Goal: Information Seeking & Learning: Learn about a topic

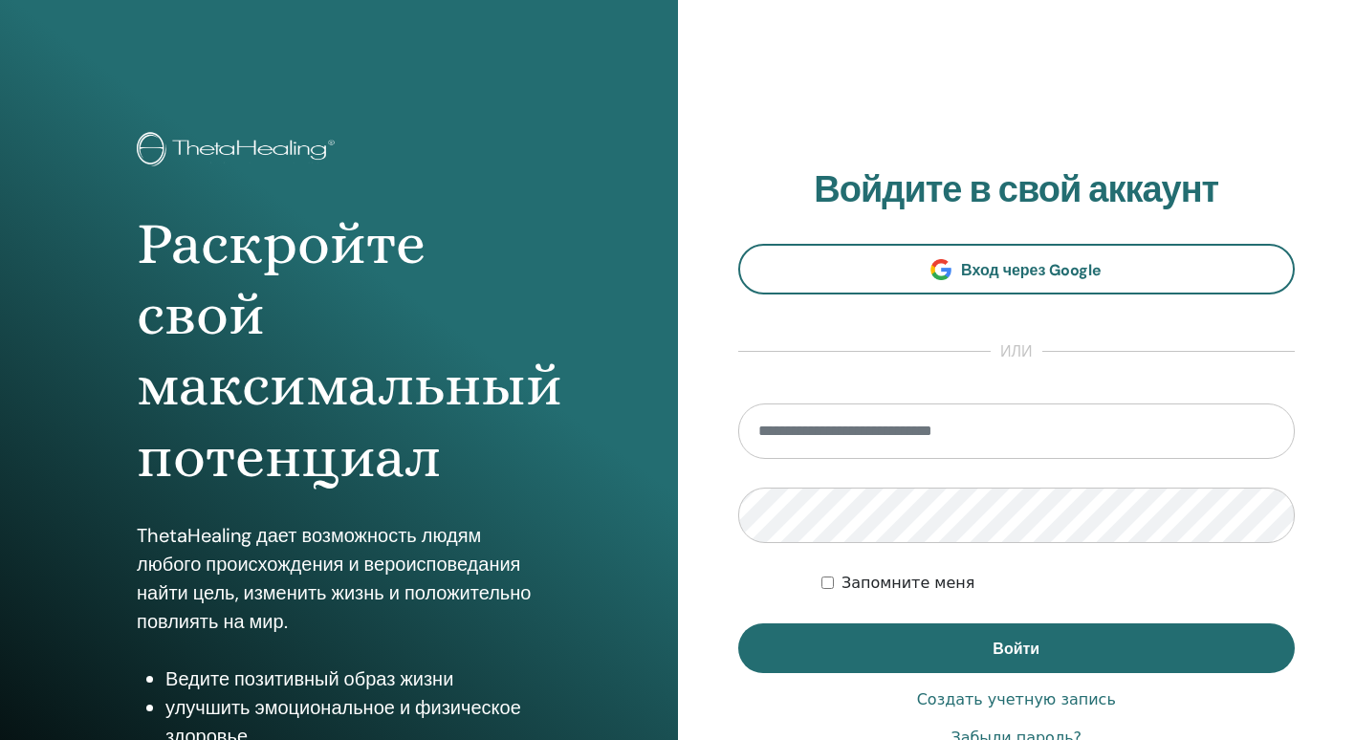
click at [813, 440] on input "email" at bounding box center [1016, 430] width 557 height 55
type input "**********"
click at [858, 587] on label "Запомните меня" at bounding box center [908, 583] width 134 height 23
click at [975, 641] on button "Войти" at bounding box center [1016, 648] width 557 height 50
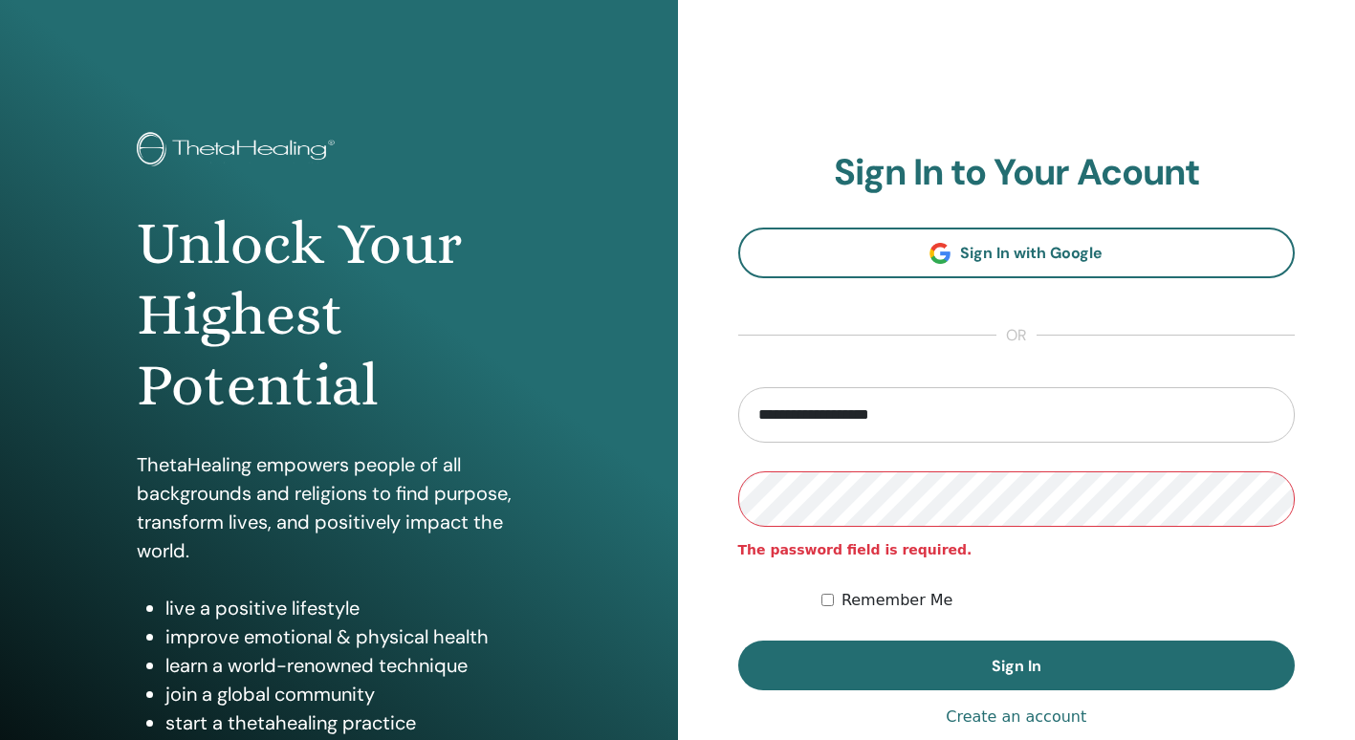
click at [738, 641] on button "Sign In" at bounding box center [1016, 666] width 557 height 50
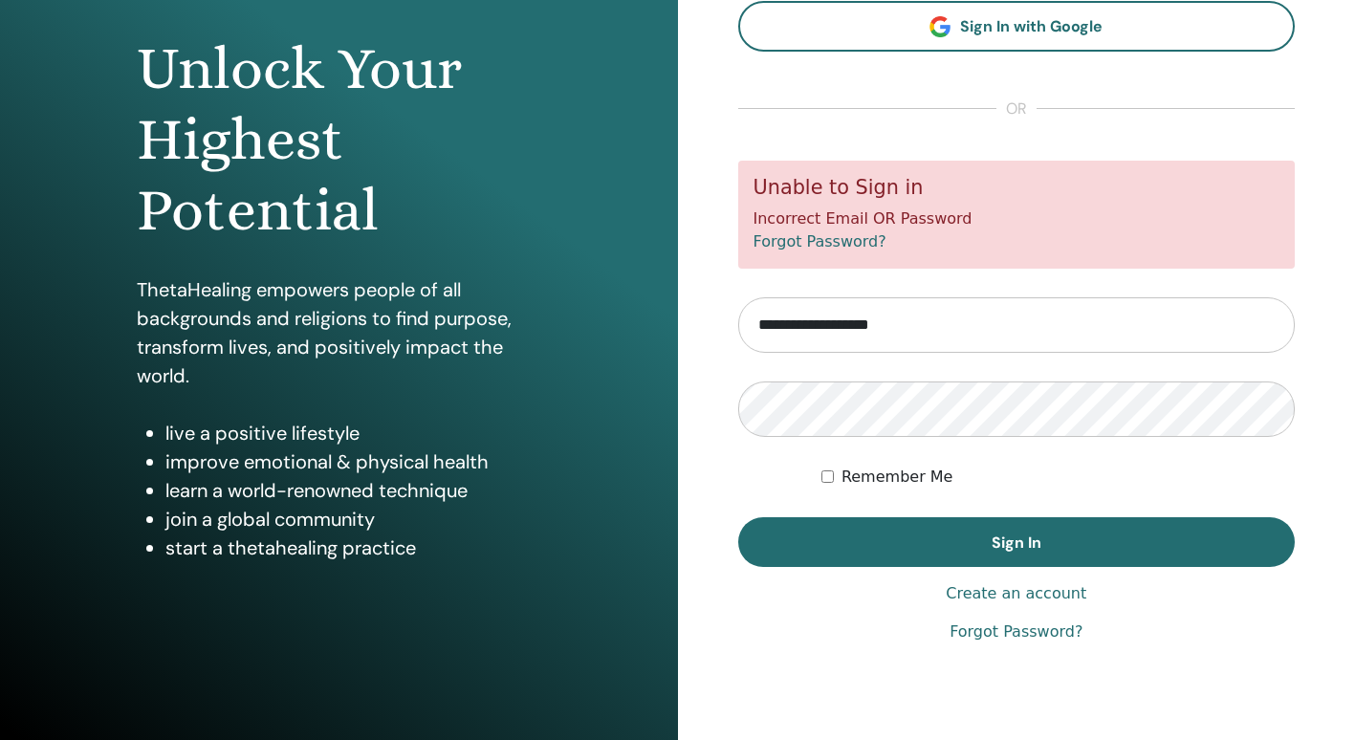
scroll to position [178, 0]
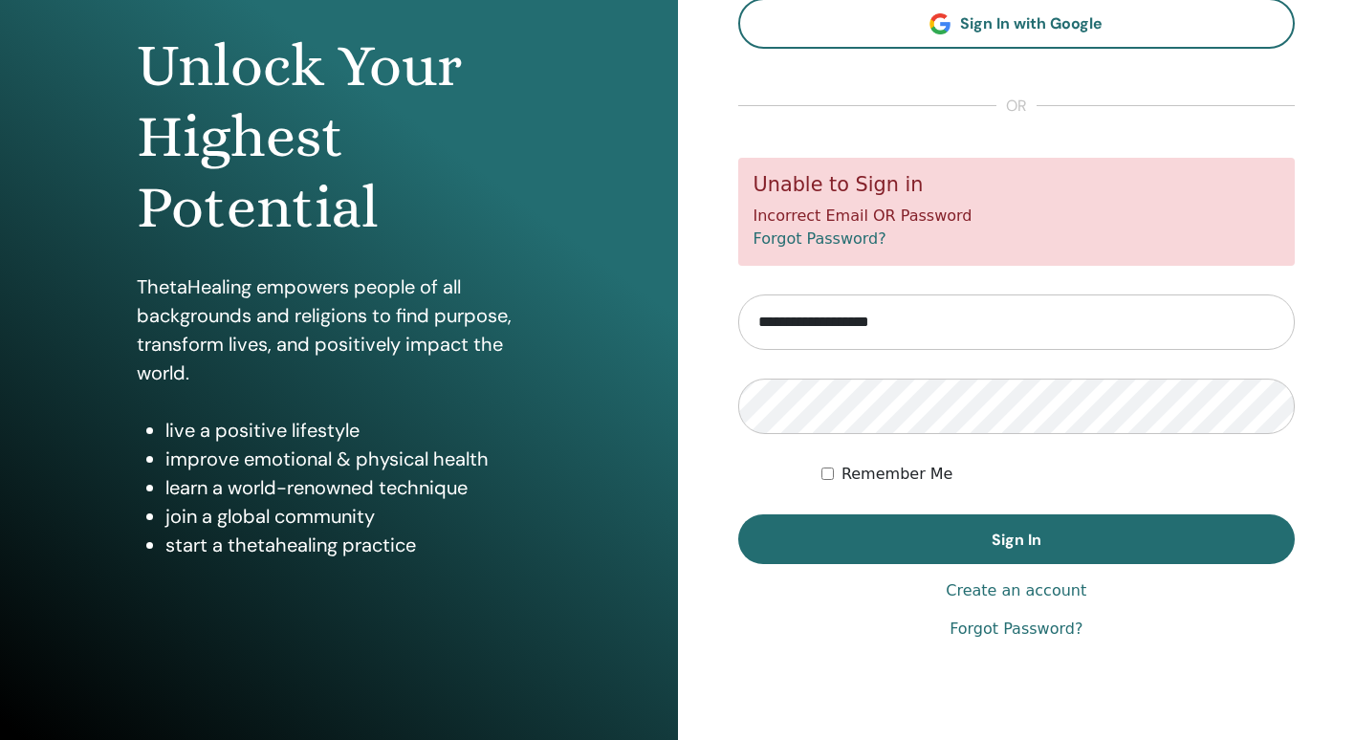
click at [1025, 641] on div "**********" at bounding box center [1017, 281] width 678 height 918
click at [1029, 628] on link "Forgot Password?" at bounding box center [1015, 629] width 133 height 23
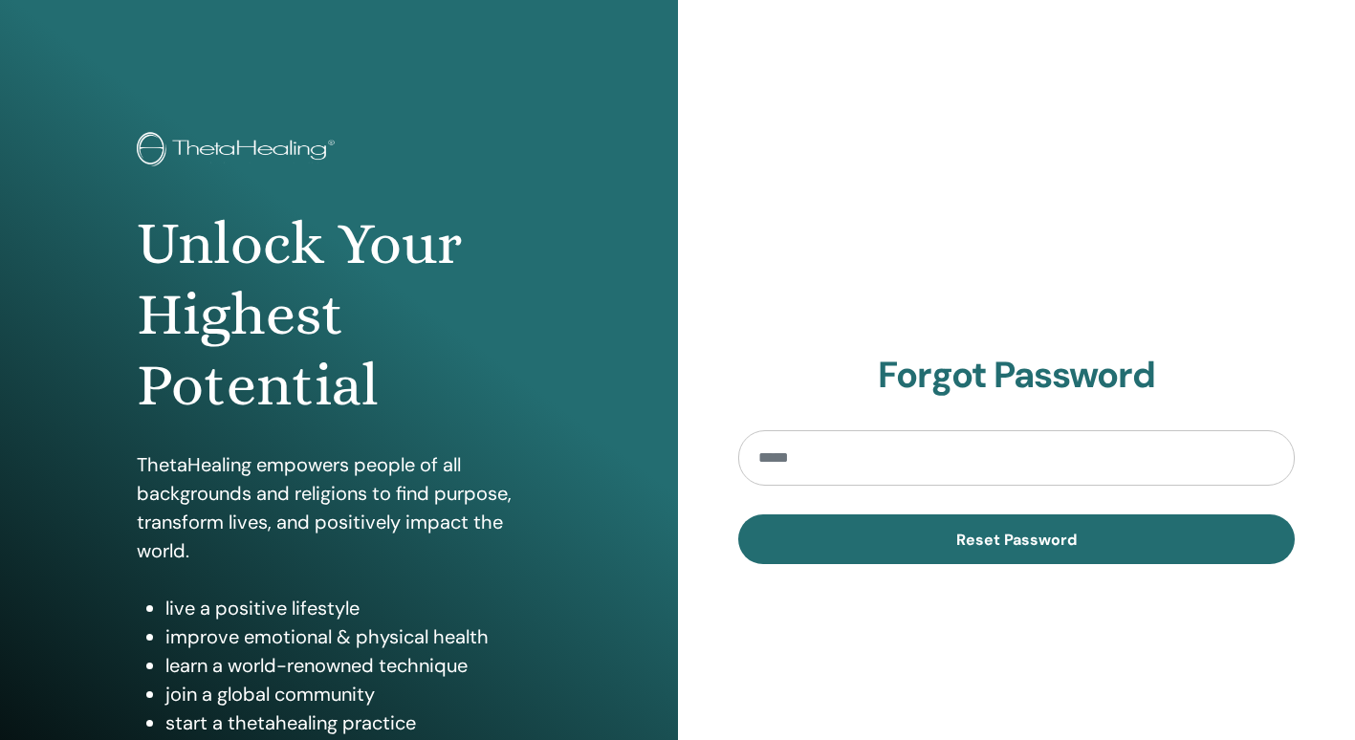
click at [993, 435] on input "email" at bounding box center [1016, 457] width 557 height 55
type input "**********"
click at [979, 543] on span "Reset Password" at bounding box center [1016, 540] width 120 height 20
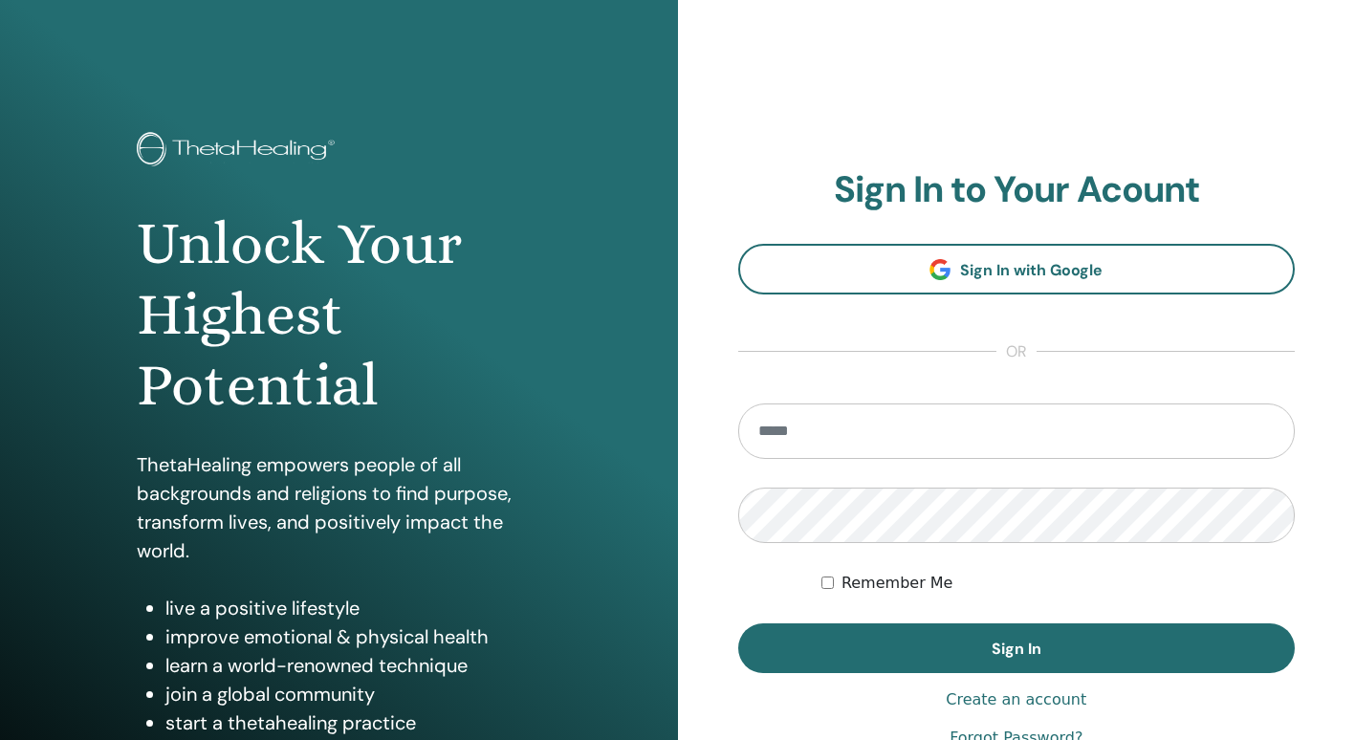
click at [806, 432] on input "email" at bounding box center [1016, 430] width 557 height 55
type input "**********"
click at [738, 623] on button "Sign In" at bounding box center [1016, 648] width 557 height 50
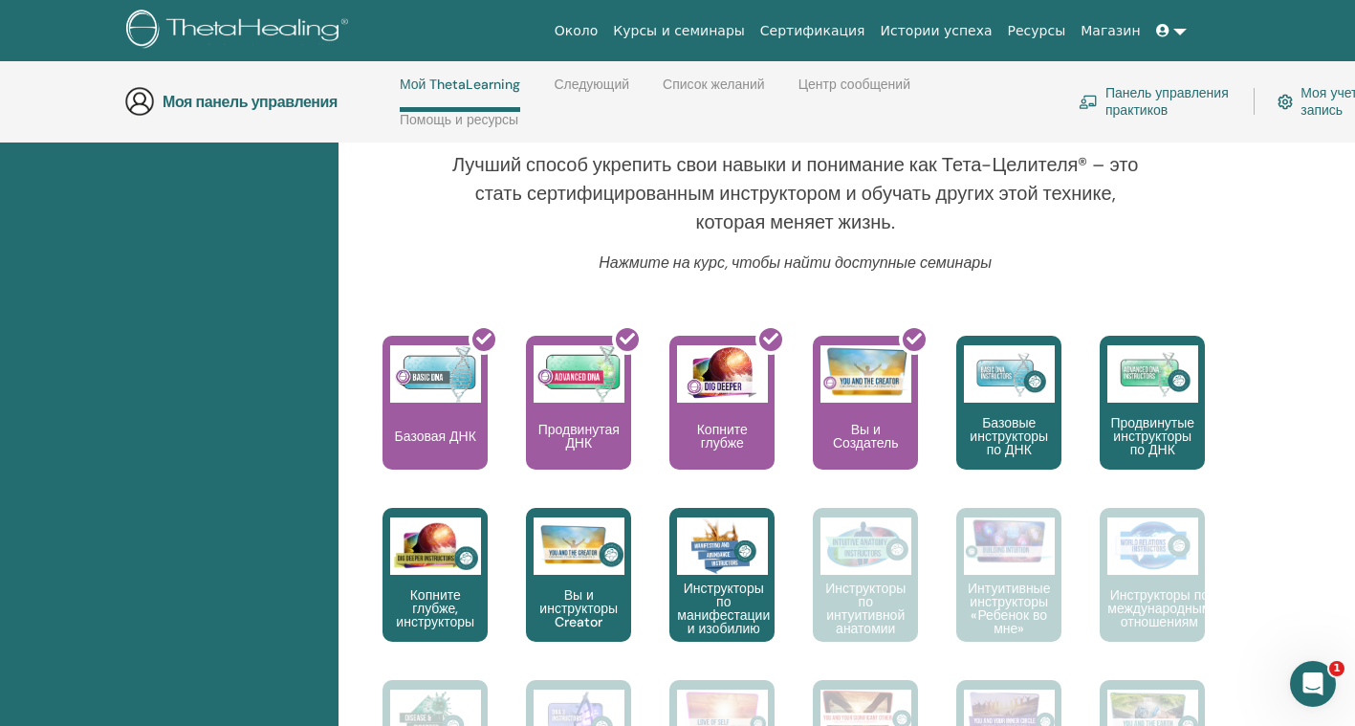
scroll to position [670, 0]
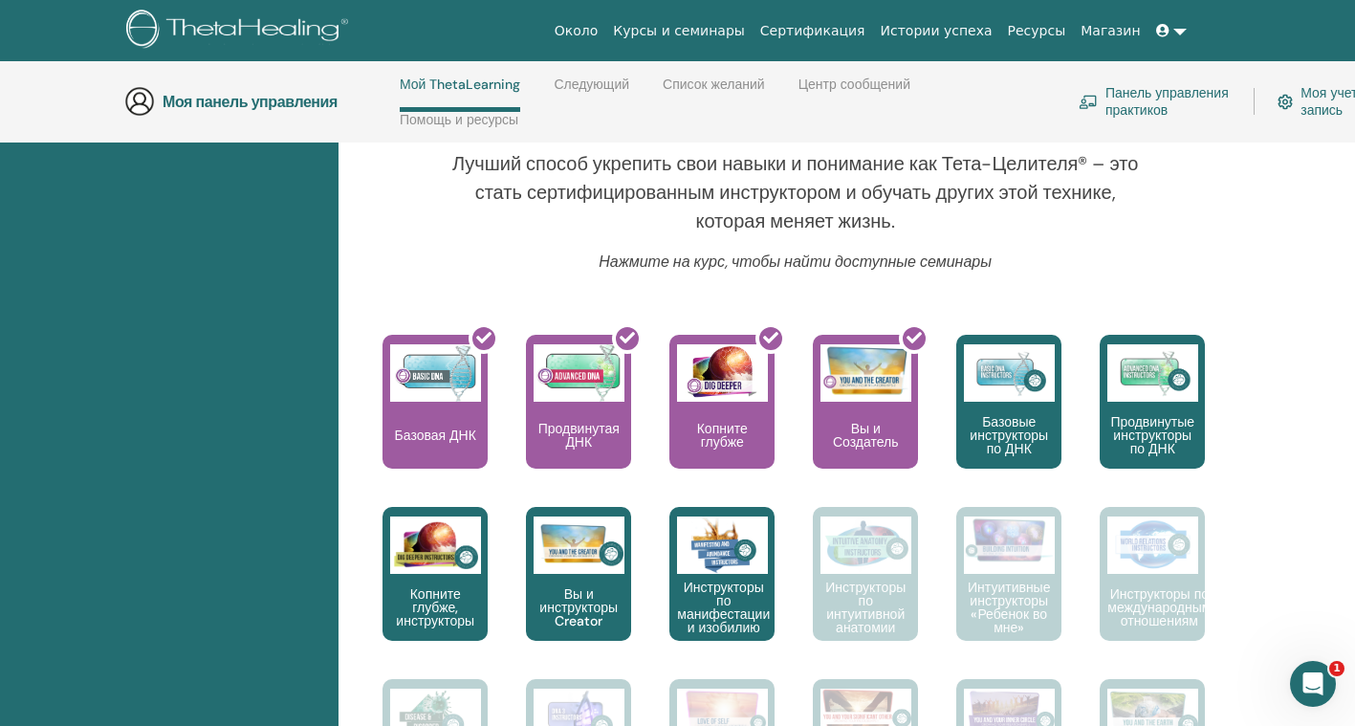
click at [1139, 262] on p "Нажмите на курс, чтобы найти доступные семинары" at bounding box center [794, 261] width 699 height 23
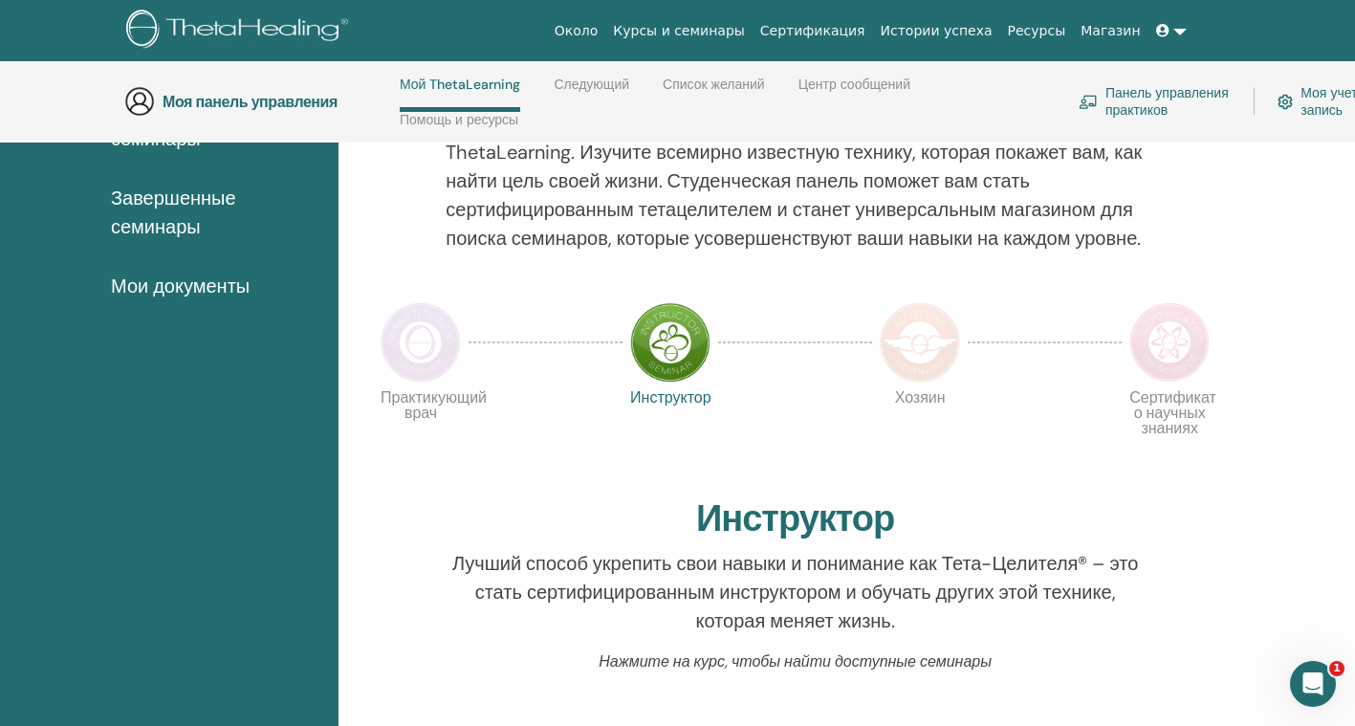
scroll to position [274, 0]
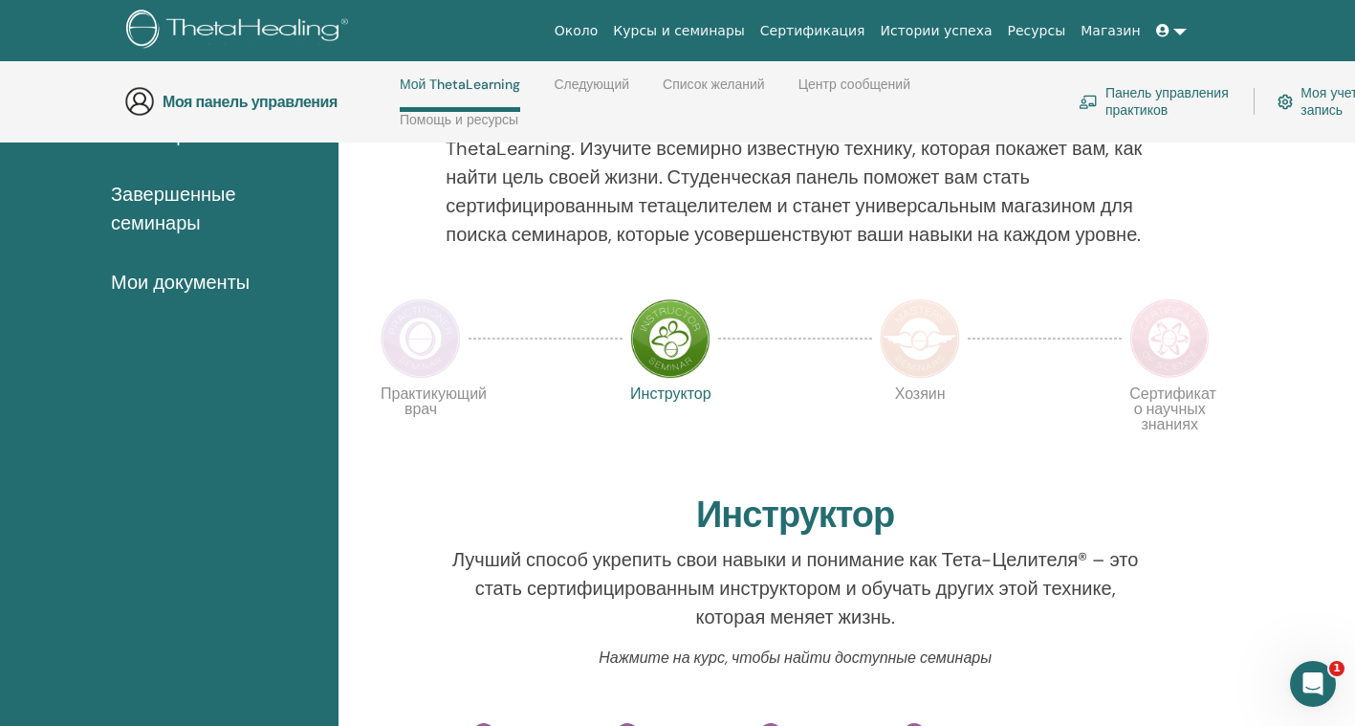
click at [689, 64] on div "Моя панель управления Мой ThetaLearning Следующий Список желаний Центр сообщени…" at bounding box center [691, 101] width 1135 height 81
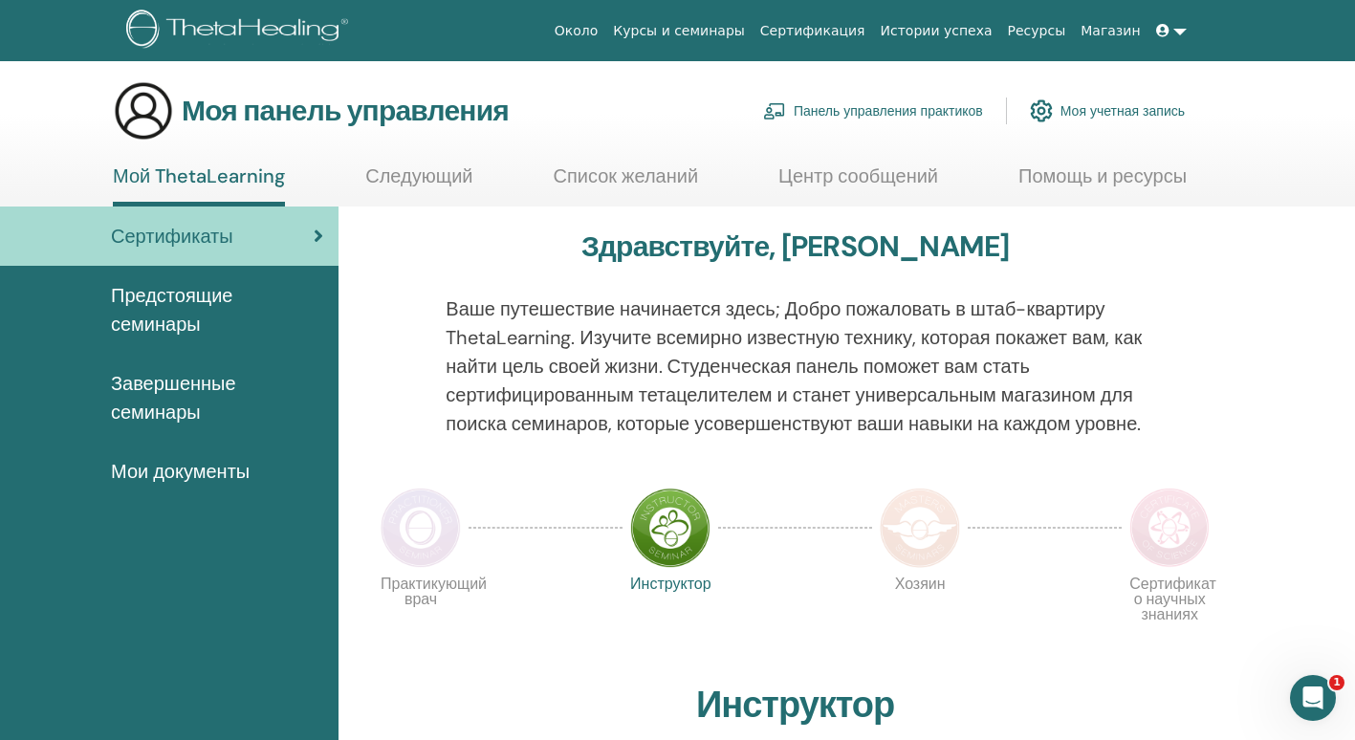
scroll to position [0, 0]
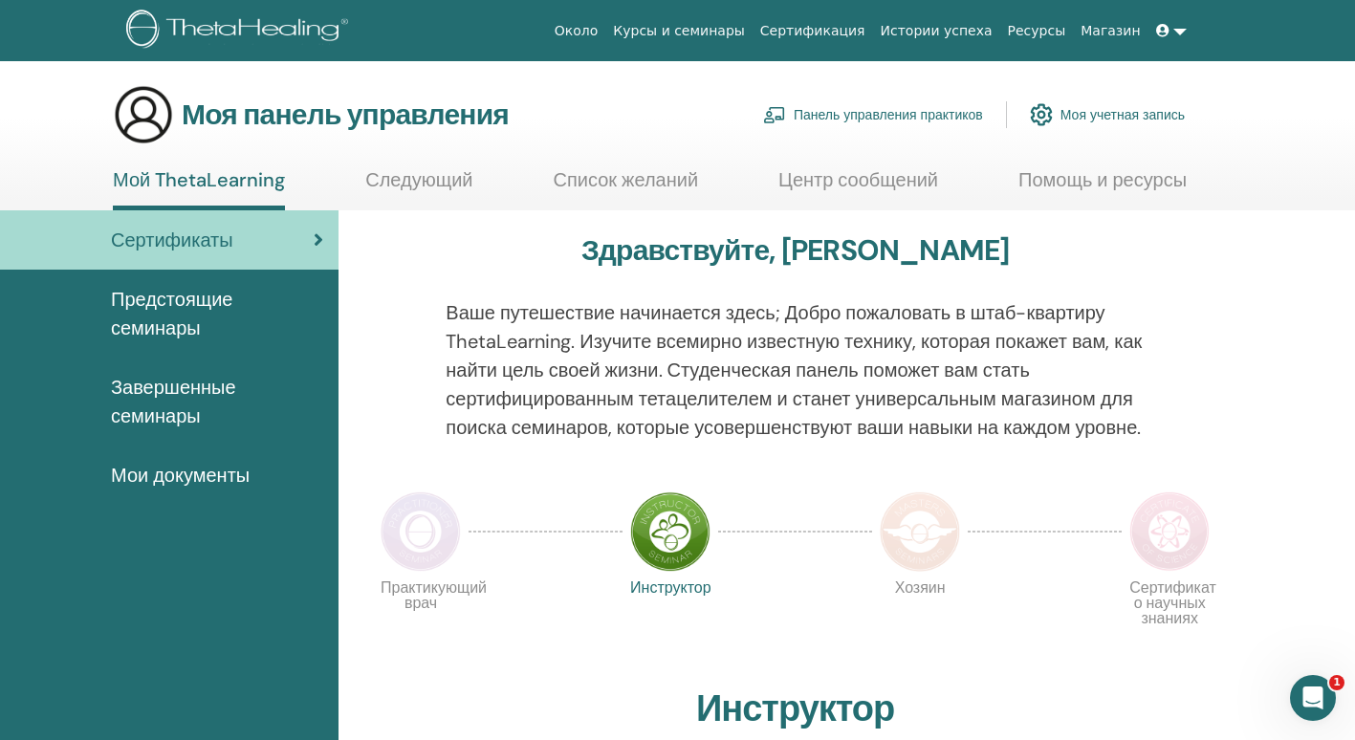
click at [176, 310] on span "Предстоящие семинары" at bounding box center [217, 313] width 212 height 57
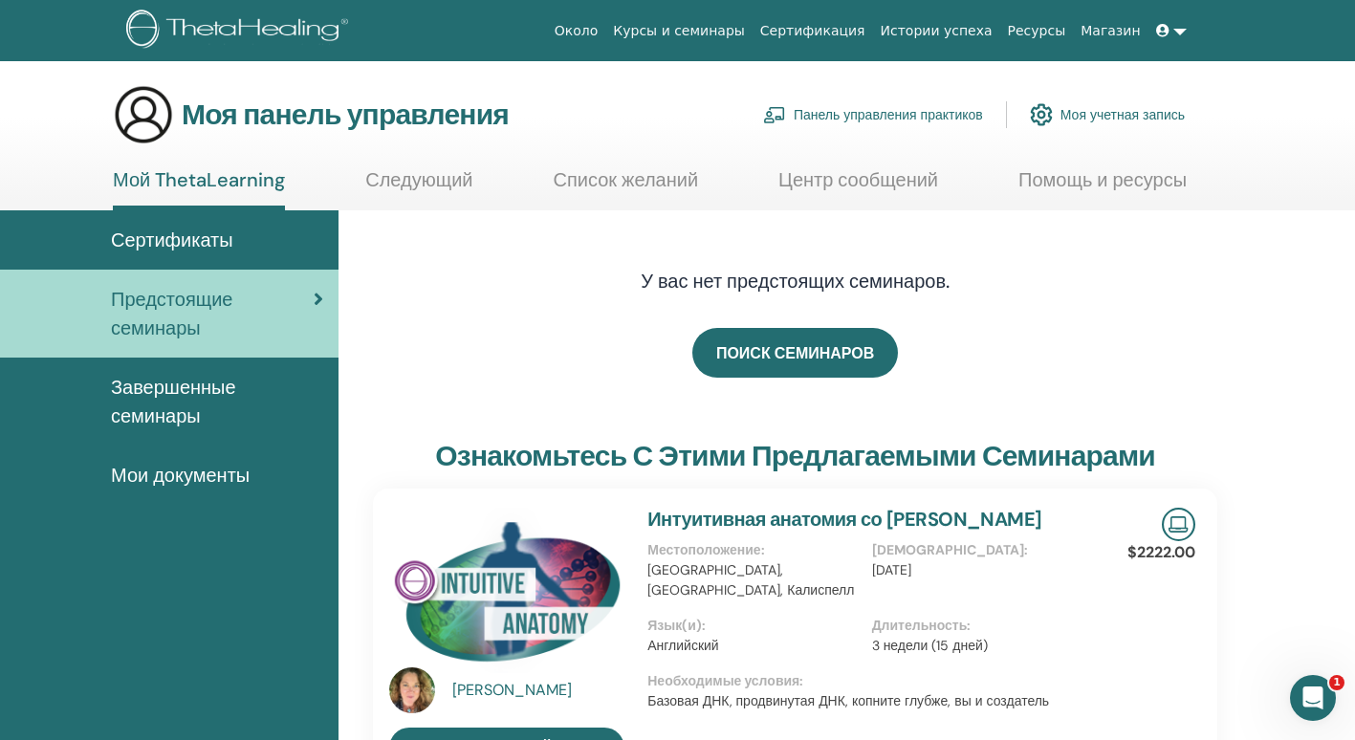
click at [163, 412] on span "Завершенные семинары" at bounding box center [217, 401] width 212 height 57
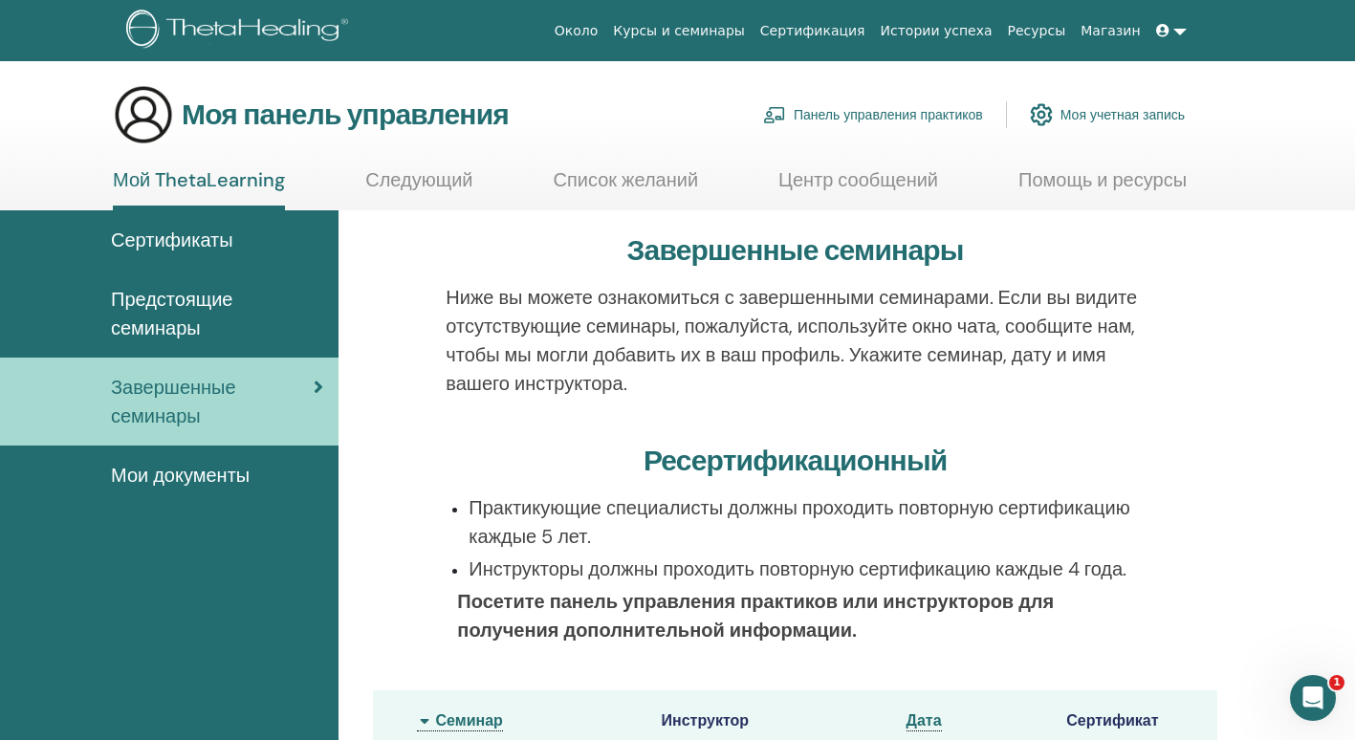
click at [172, 477] on span "Мои документы" at bounding box center [180, 475] width 139 height 29
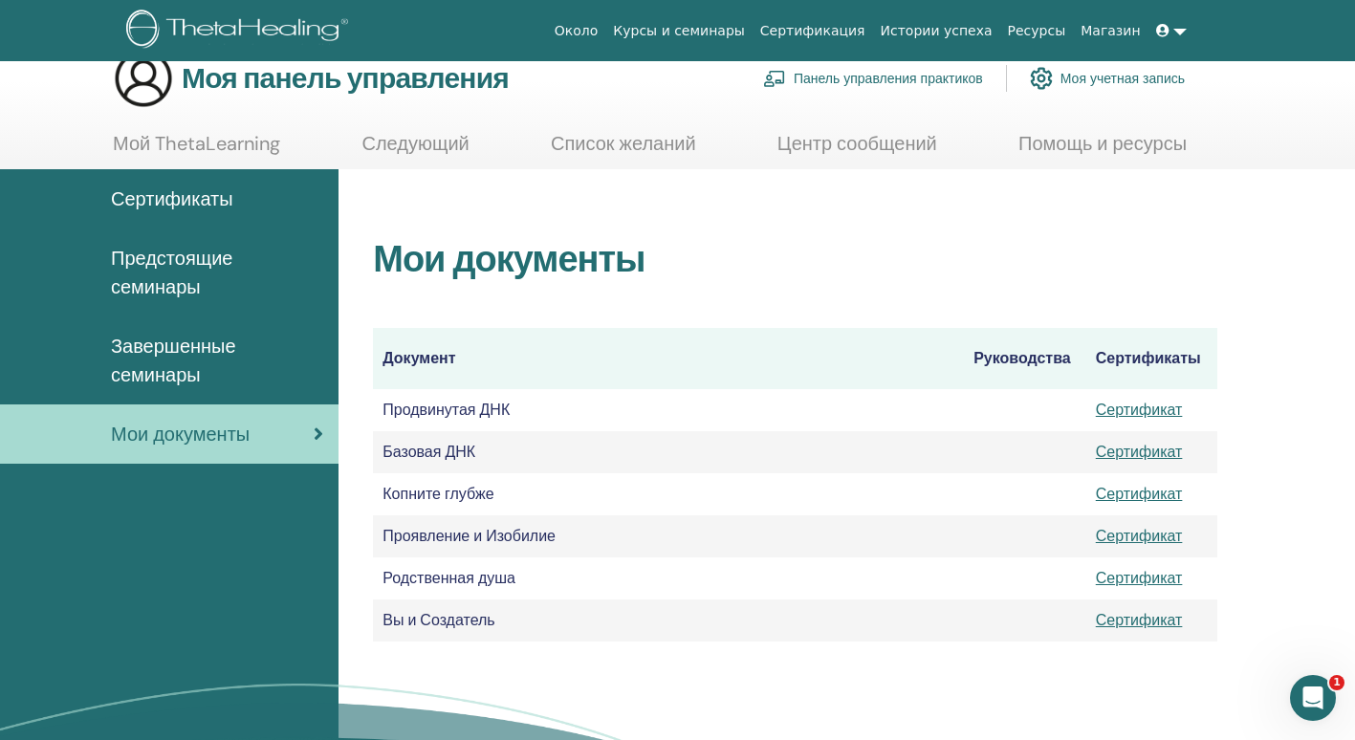
scroll to position [35, 0]
click at [396, 142] on link "Следующий" at bounding box center [414, 151] width 107 height 37
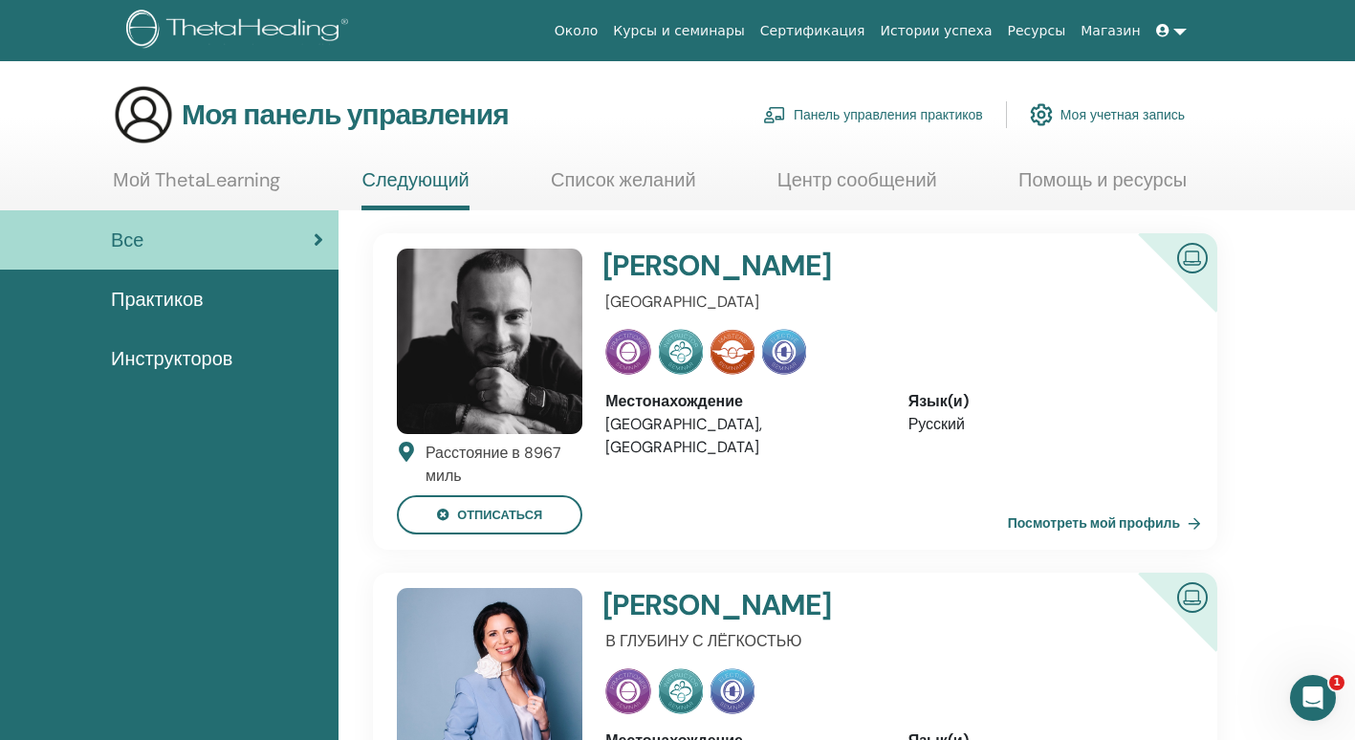
click at [189, 169] on link "Мой ThetaLearning" at bounding box center [196, 186] width 167 height 37
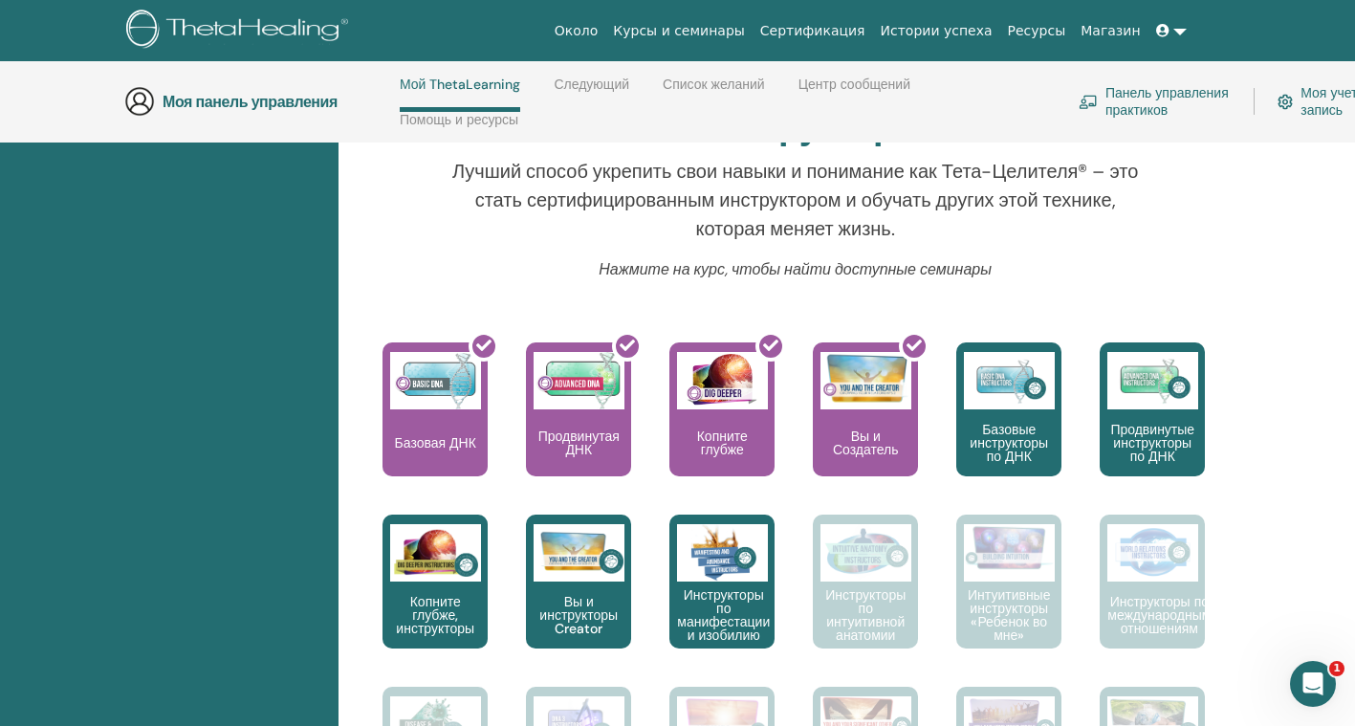
scroll to position [663, 0]
click at [416, 421] on div at bounding box center [446, 416] width 105 height 172
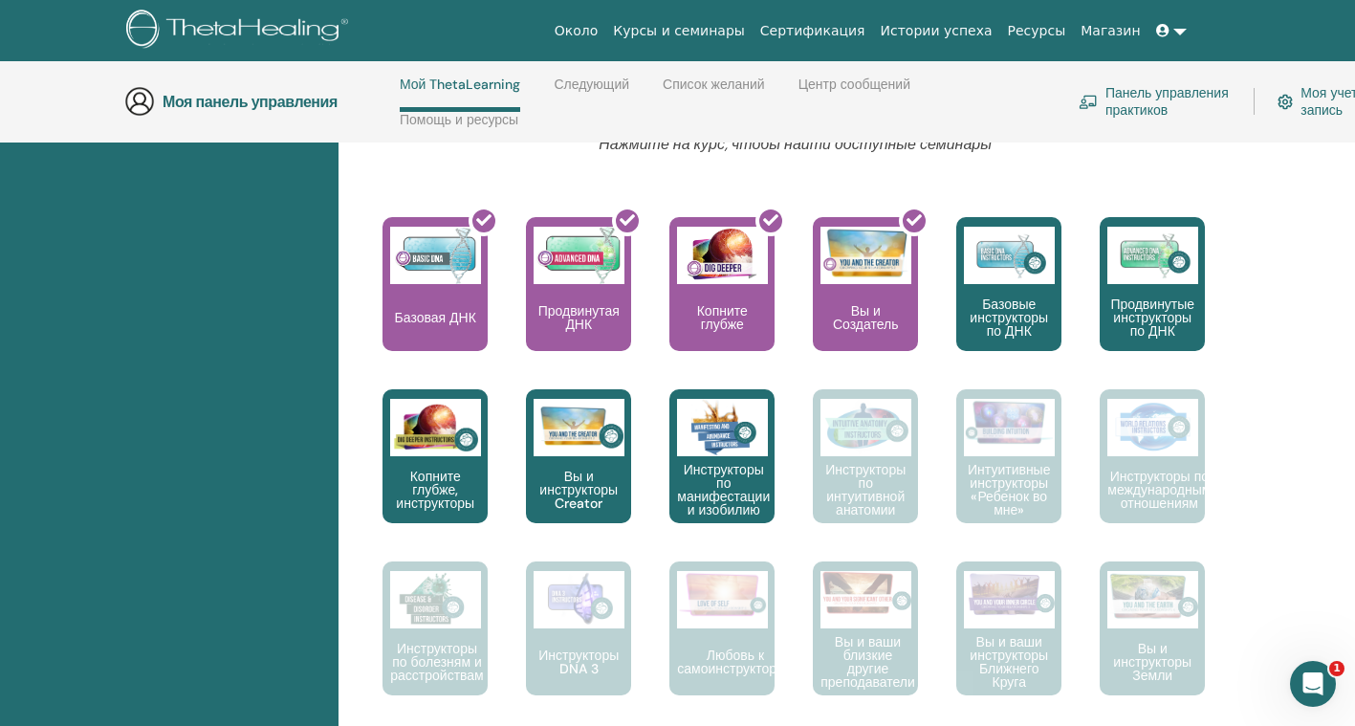
scroll to position [787, 0]
click at [1005, 291] on div "Базовые инструкторы по ДНК" at bounding box center [1008, 285] width 105 height 134
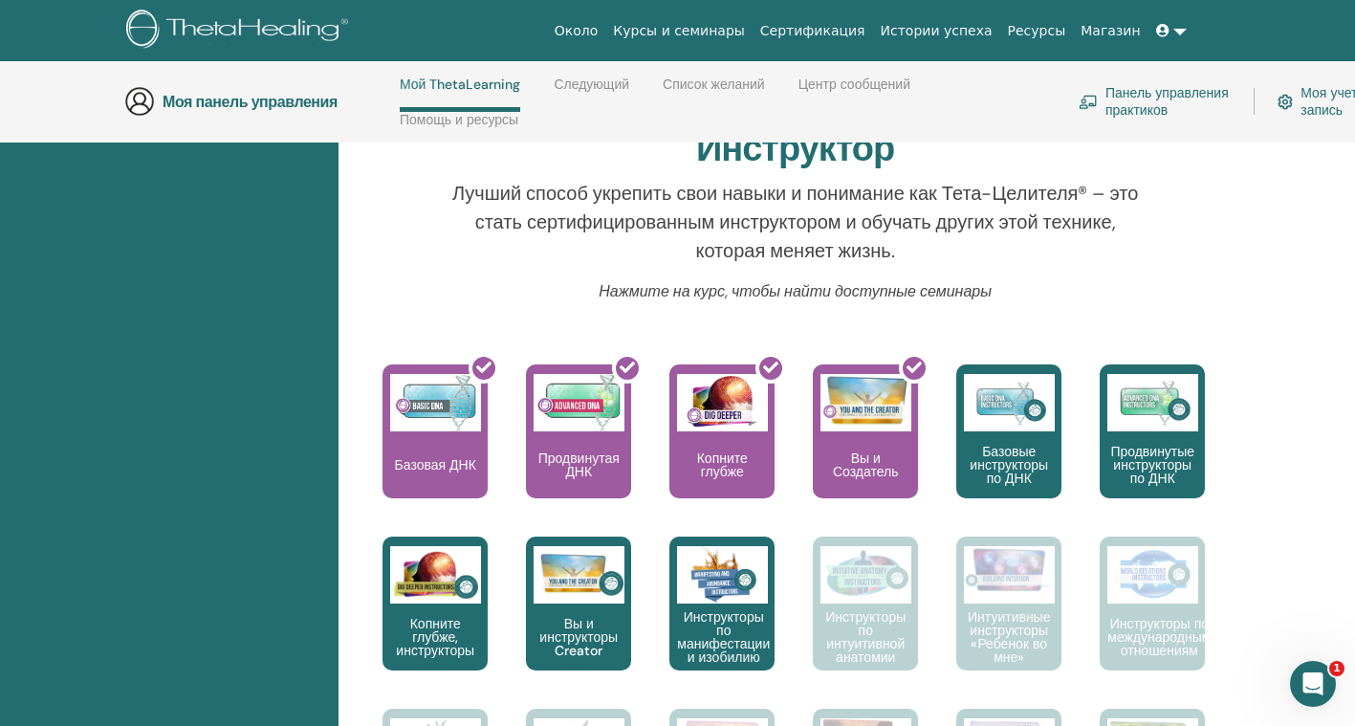
scroll to position [641, 0]
click at [456, 591] on img at bounding box center [435, 573] width 91 height 57
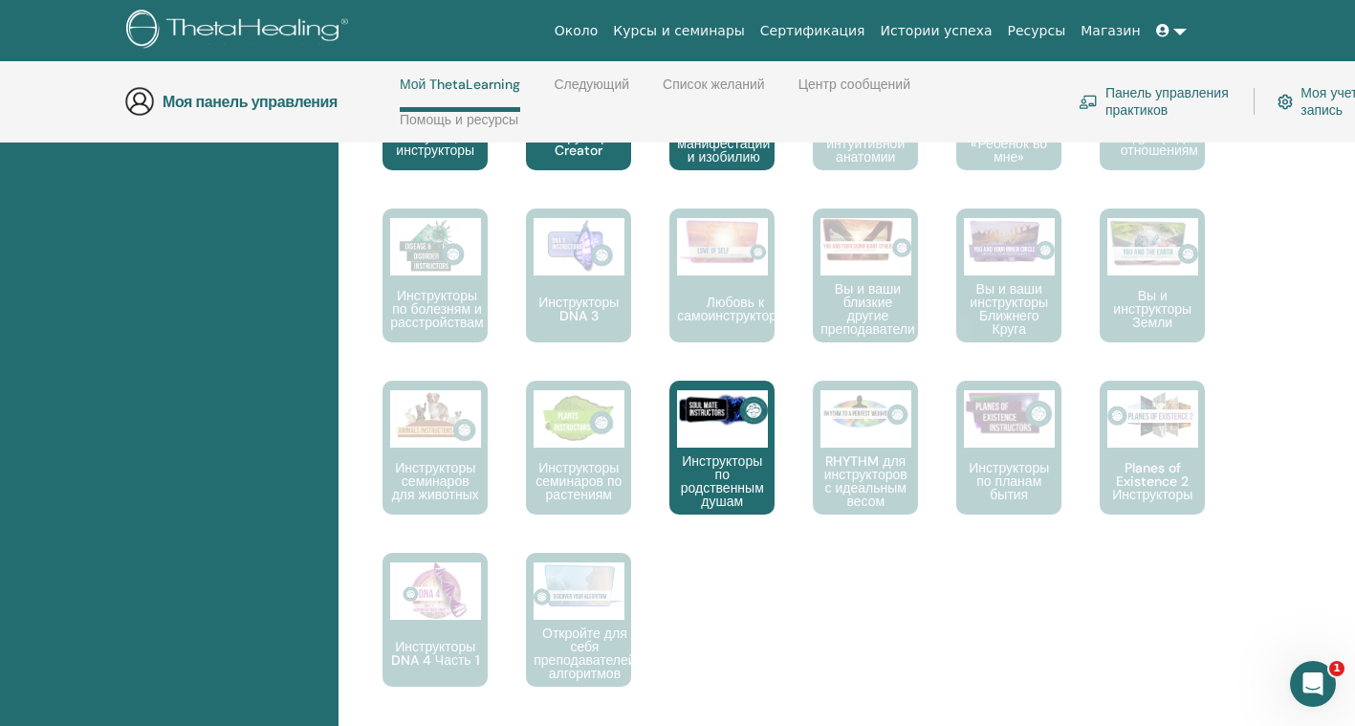
scroll to position [1145, 0]
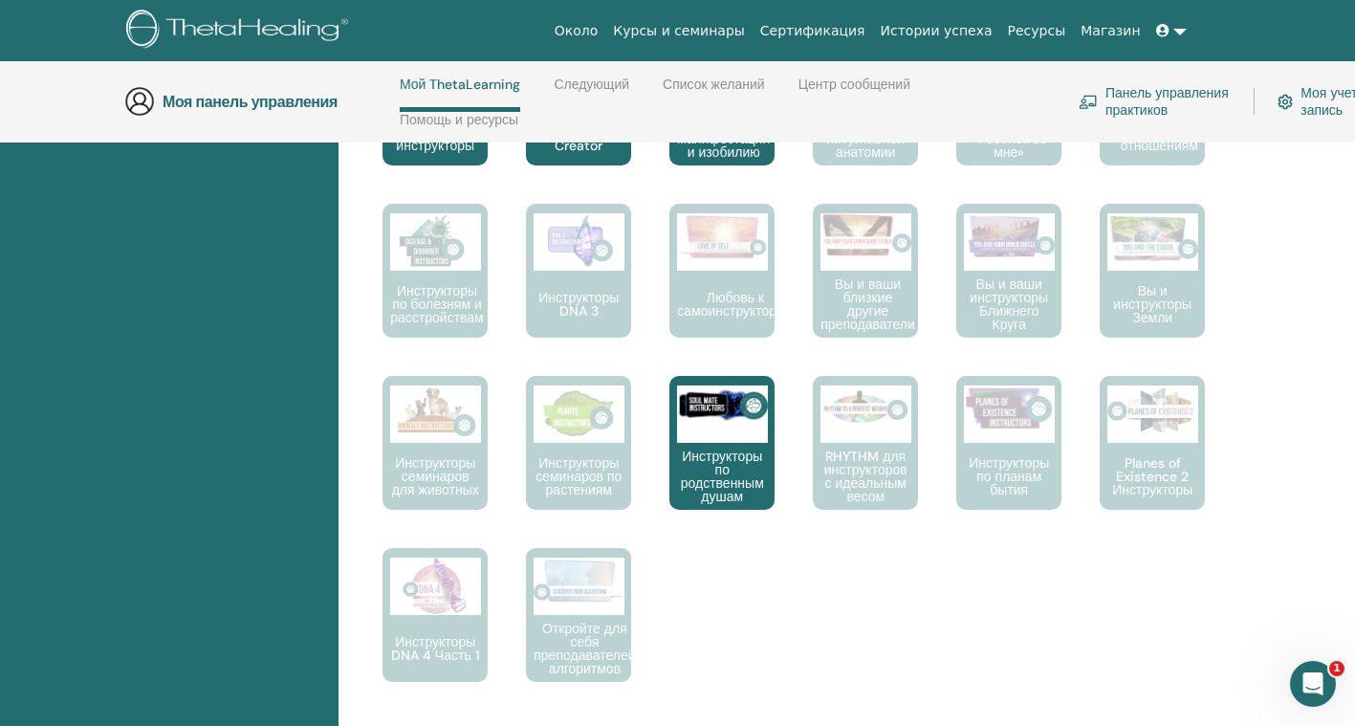
click at [711, 468] on p "Инструкторы по родственным душам" at bounding box center [721, 476] width 105 height 54
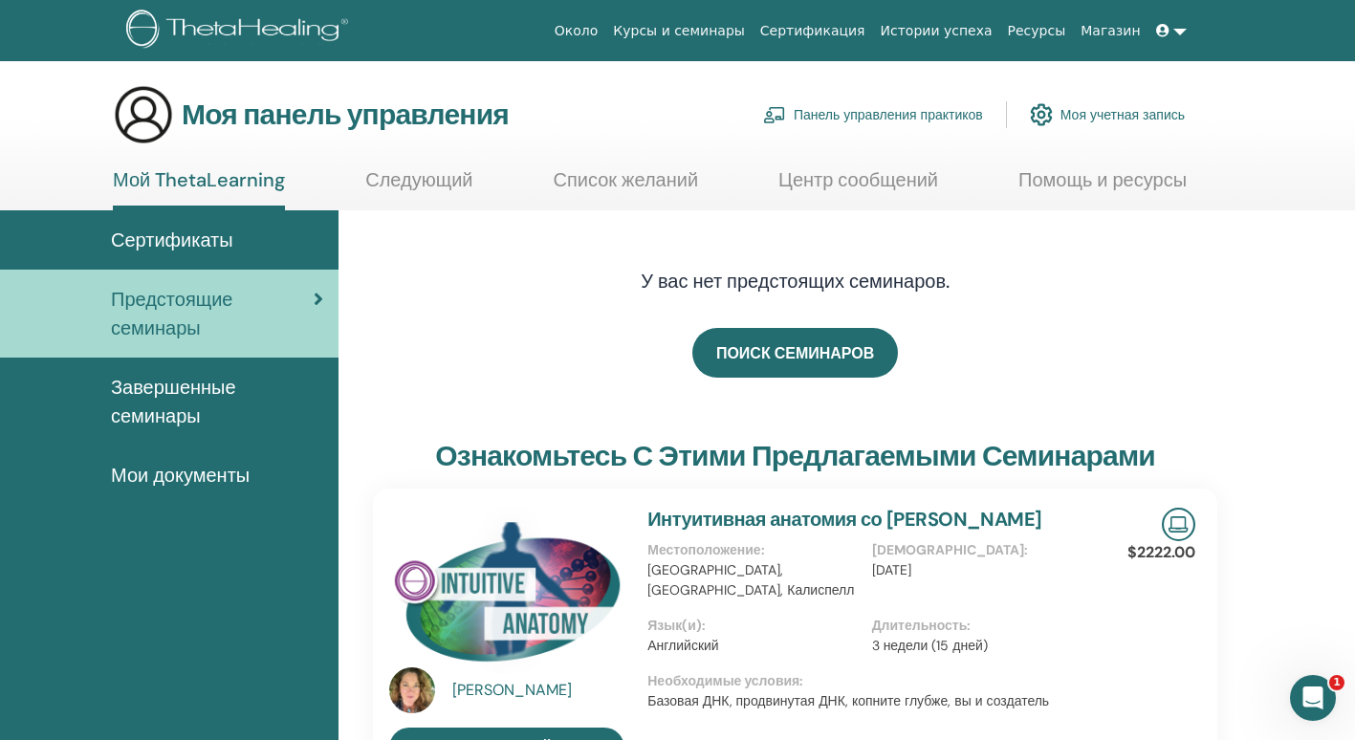
click at [752, 34] on link "Курсы и семинары" at bounding box center [678, 30] width 147 height 35
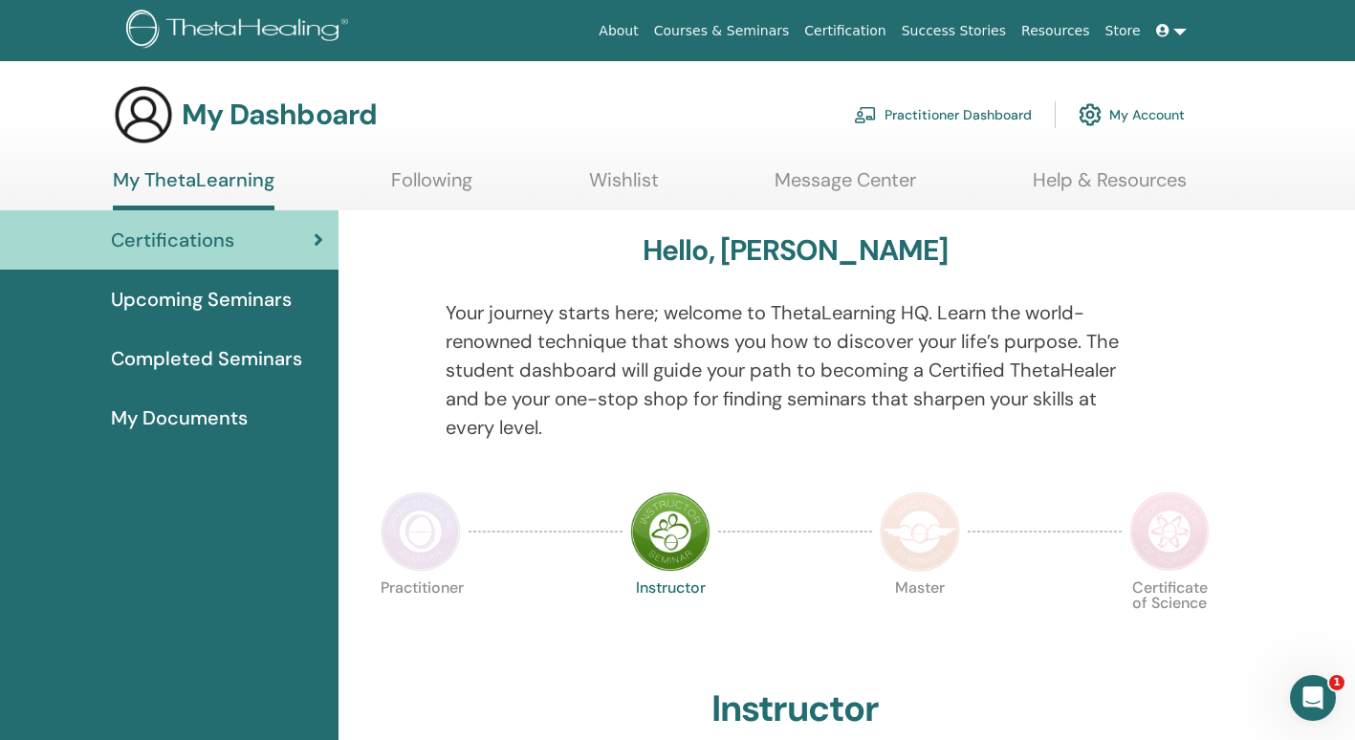
click at [228, 303] on span "Upcoming Seminars" at bounding box center [201, 299] width 181 height 29
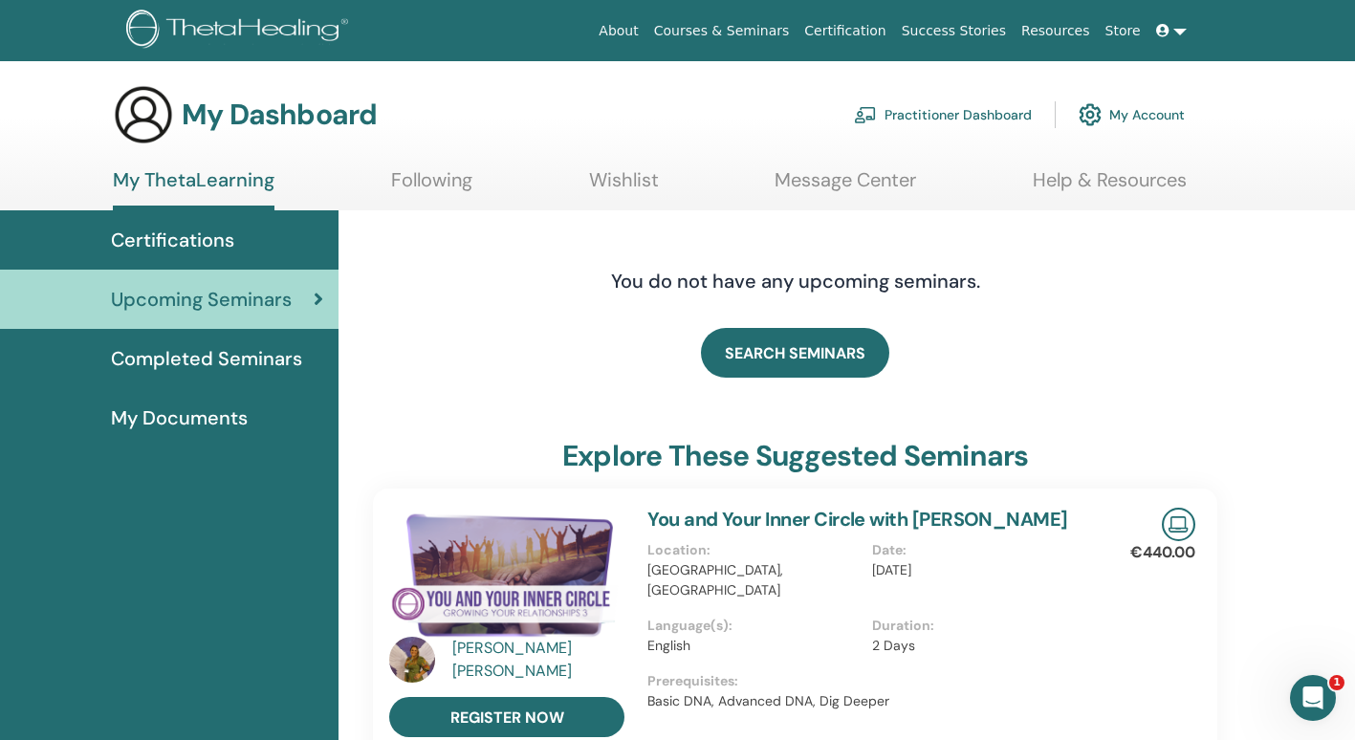
click at [221, 361] on span "Completed Seminars" at bounding box center [206, 358] width 191 height 29
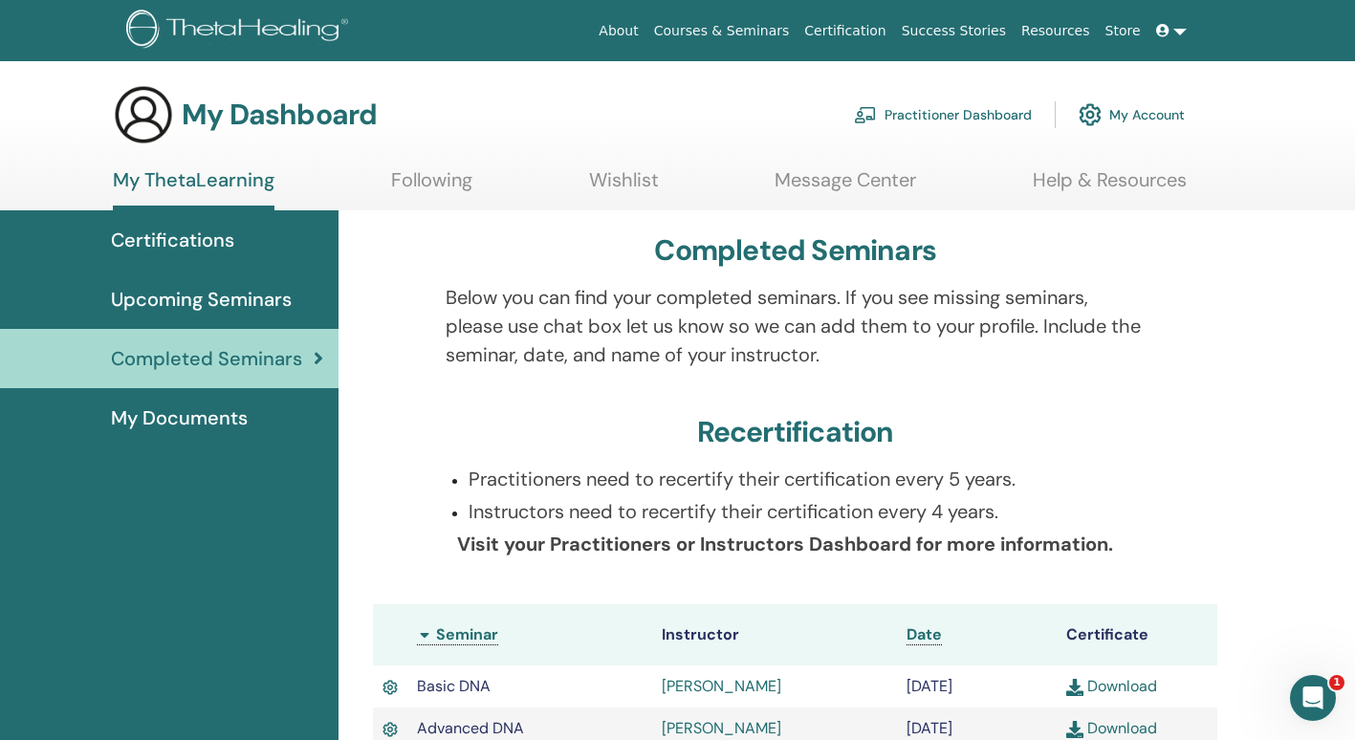
click at [235, 302] on span "Upcoming Seminars" at bounding box center [201, 299] width 181 height 29
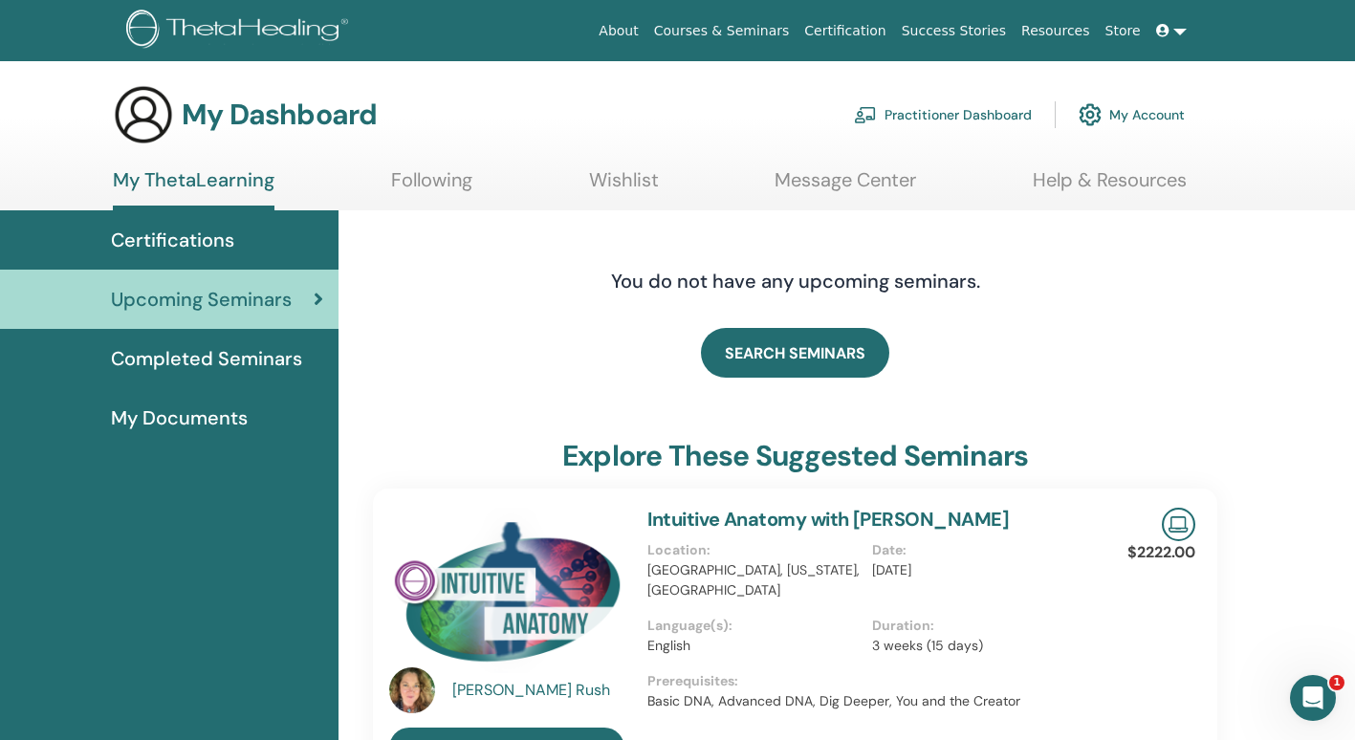
click at [1166, 33] on icon at bounding box center [1162, 30] width 13 height 13
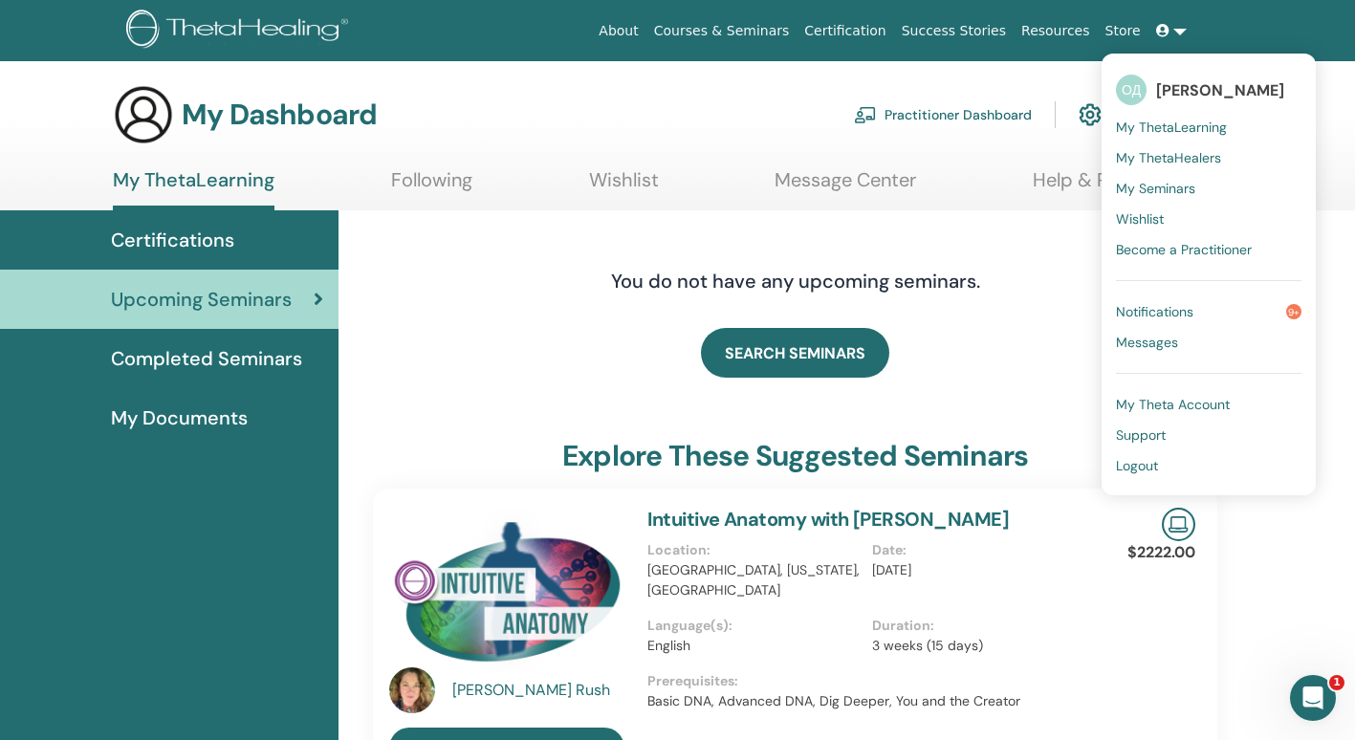
click at [1141, 312] on span "Notifications" at bounding box center [1154, 311] width 77 height 17
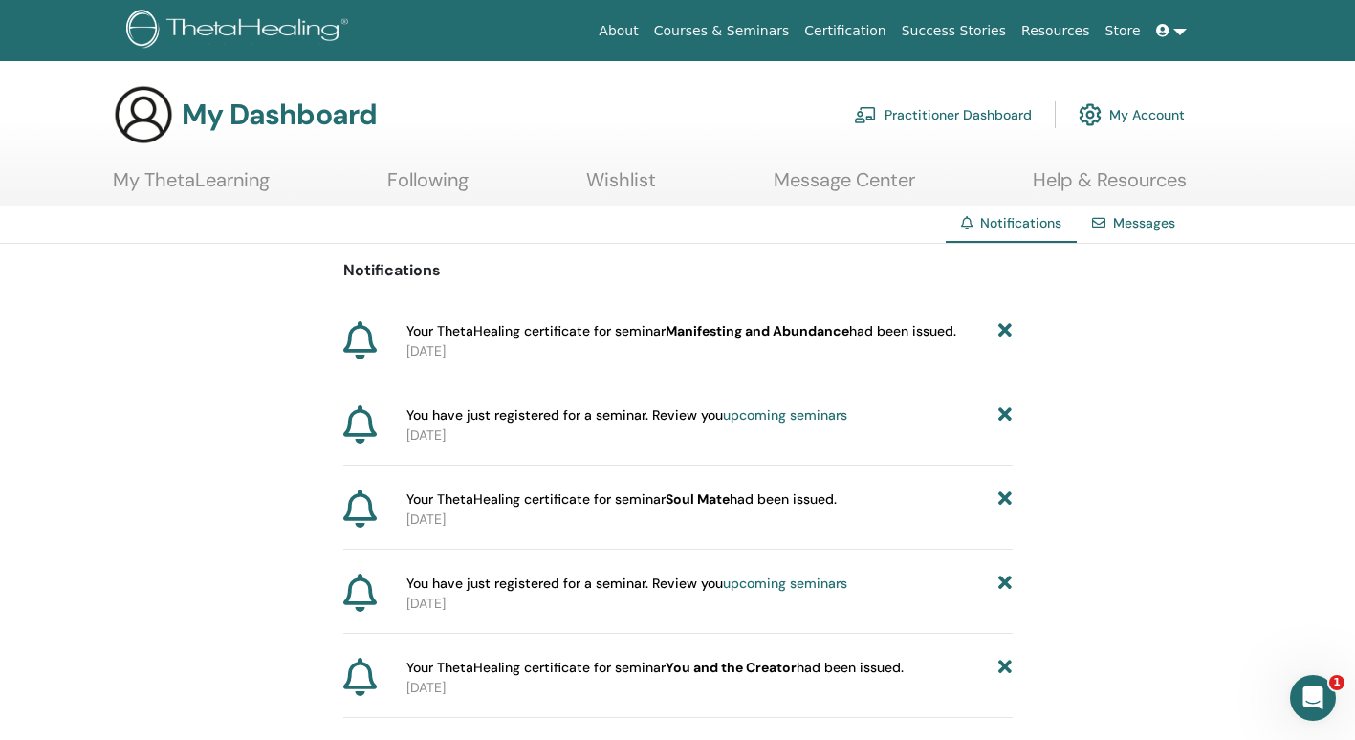
click at [1163, 31] on icon at bounding box center [1162, 30] width 13 height 13
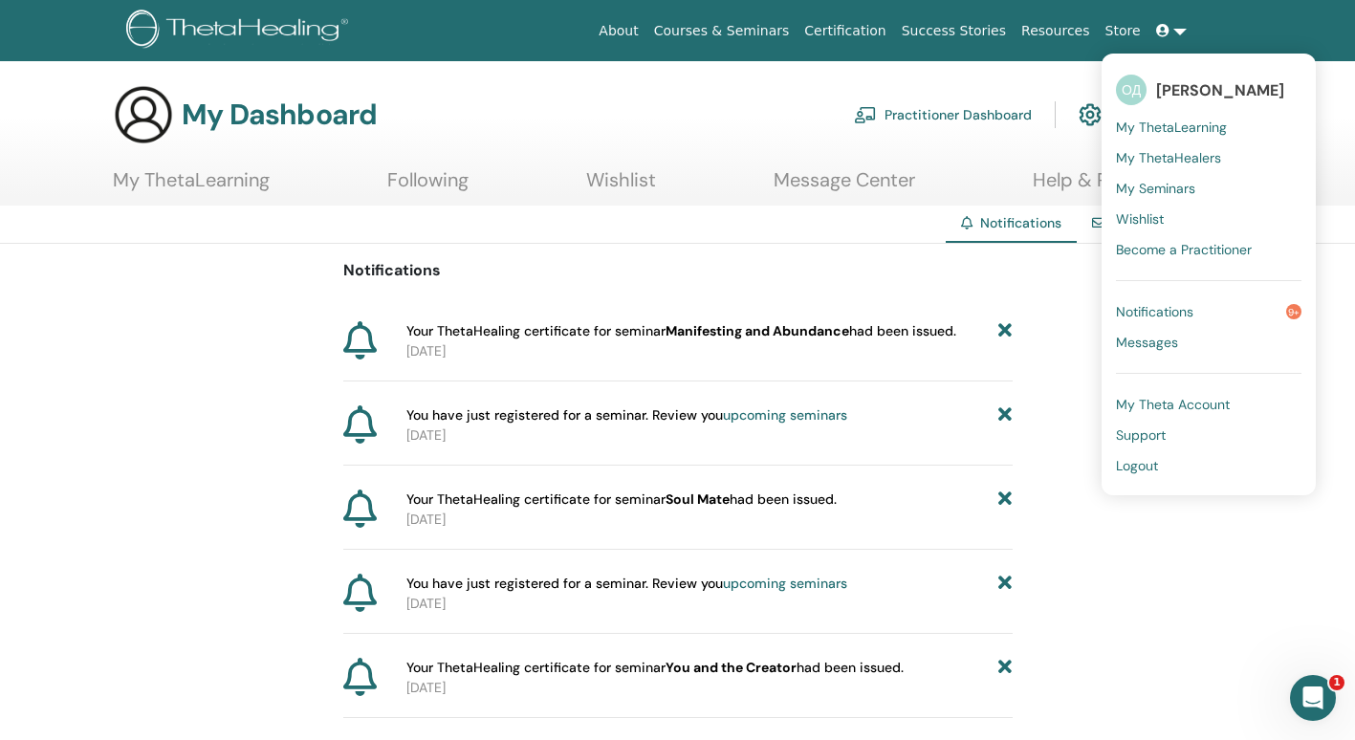
click at [645, 37] on link "About" at bounding box center [618, 30] width 54 height 35
